Goal: Register for event/course: Sign up to attend an event or enroll in a course

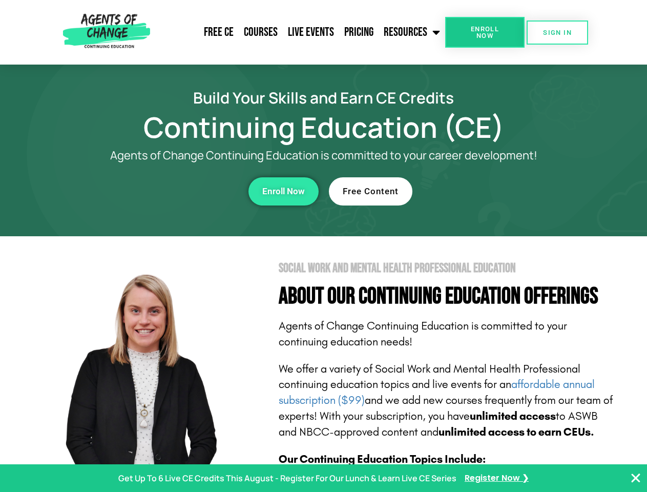
click at [323, 246] on section "Social Work and Mental Health Professional Education About Our Continuing Educa…" at bounding box center [323, 451] width 647 height 431
click at [485, 32] on span "Enroll Now" at bounding box center [485, 32] width 47 height 13
click at [558, 32] on span "SIGN IN" at bounding box center [557, 32] width 29 height 7
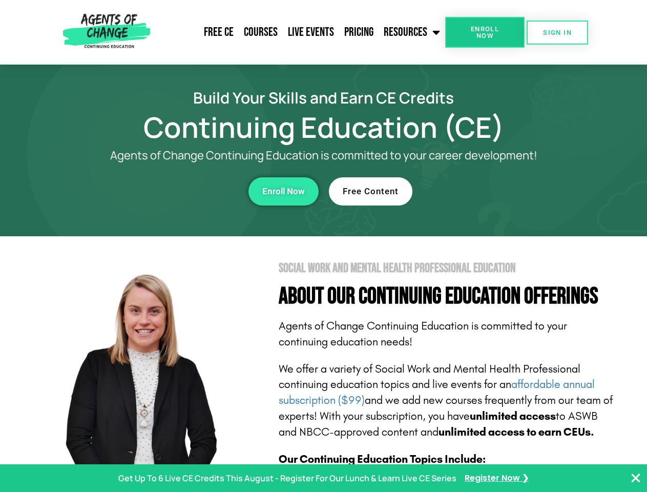
click at [178, 191] on div "Enroll Now" at bounding box center [178, 191] width 282 height 28
click at [283, 191] on span "Enroll Now" at bounding box center [283, 191] width 43 height 9
click at [470, 191] on div "Free Content" at bounding box center [470, 191] width 282 height 28
